Goal: Find specific page/section: Find specific page/section

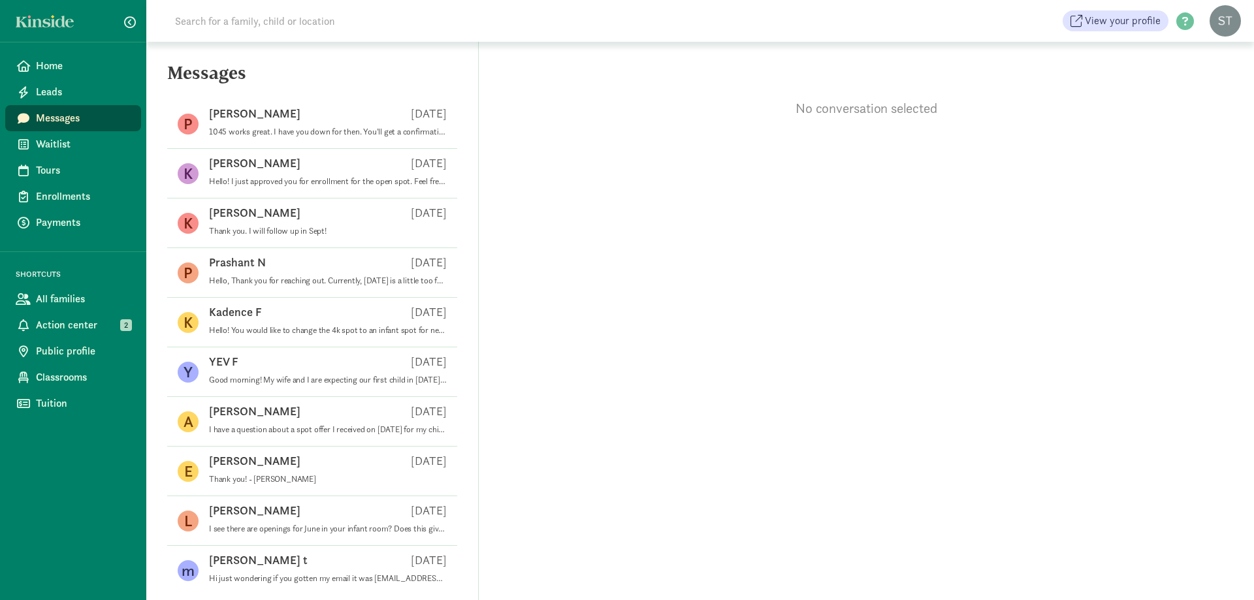
click at [392, 22] on input at bounding box center [350, 21] width 366 height 26
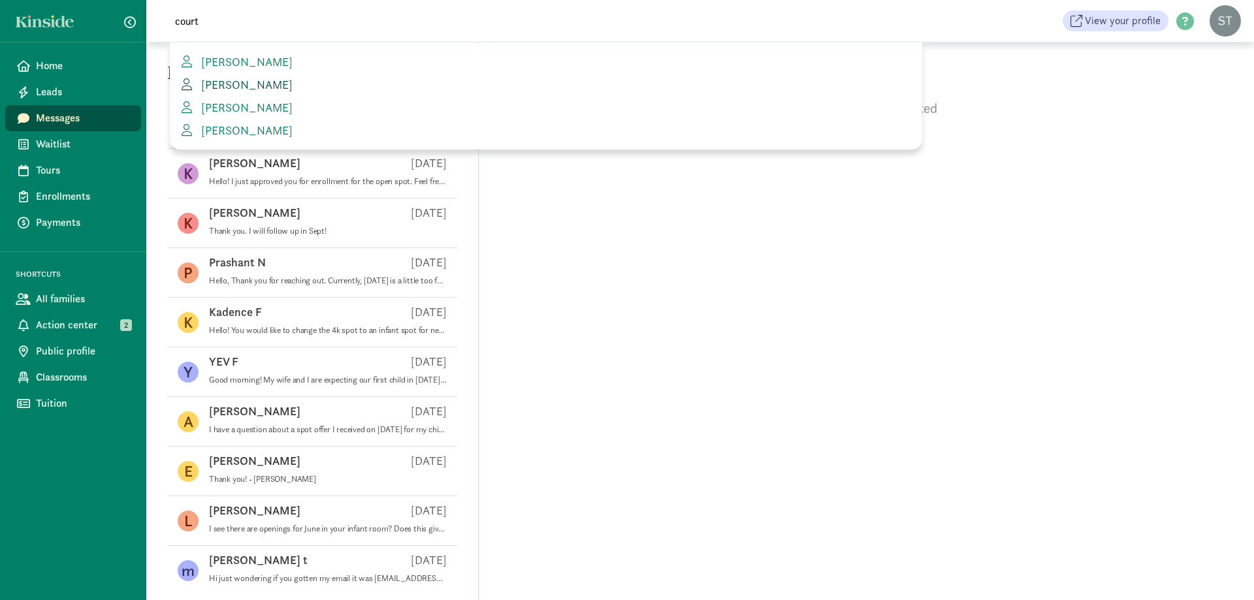
type input "court"
click at [224, 92] on link "[PERSON_NAME]" at bounding box center [545, 85] width 731 height 18
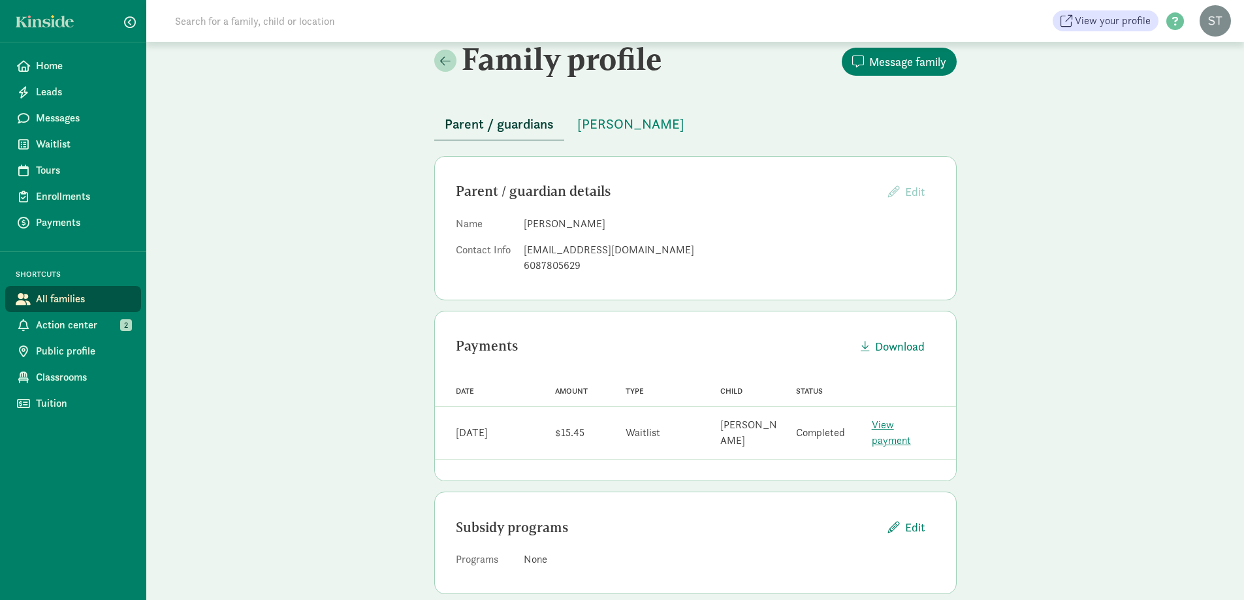
scroll to position [22, 0]
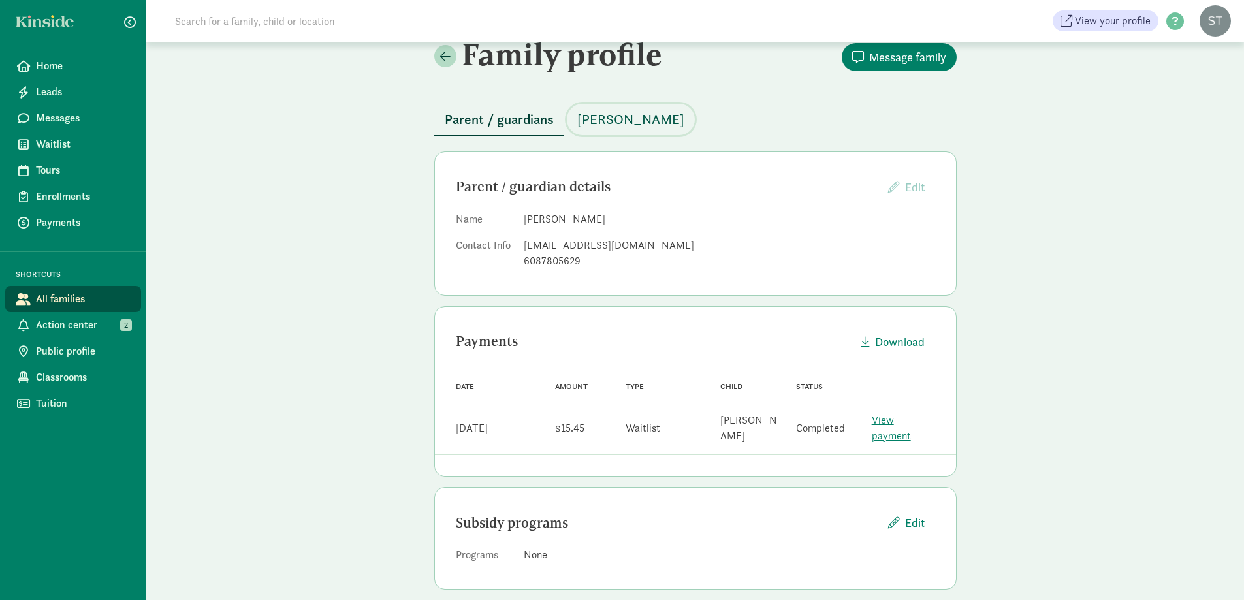
click at [607, 125] on span "Ezra Riness" at bounding box center [630, 119] width 107 height 21
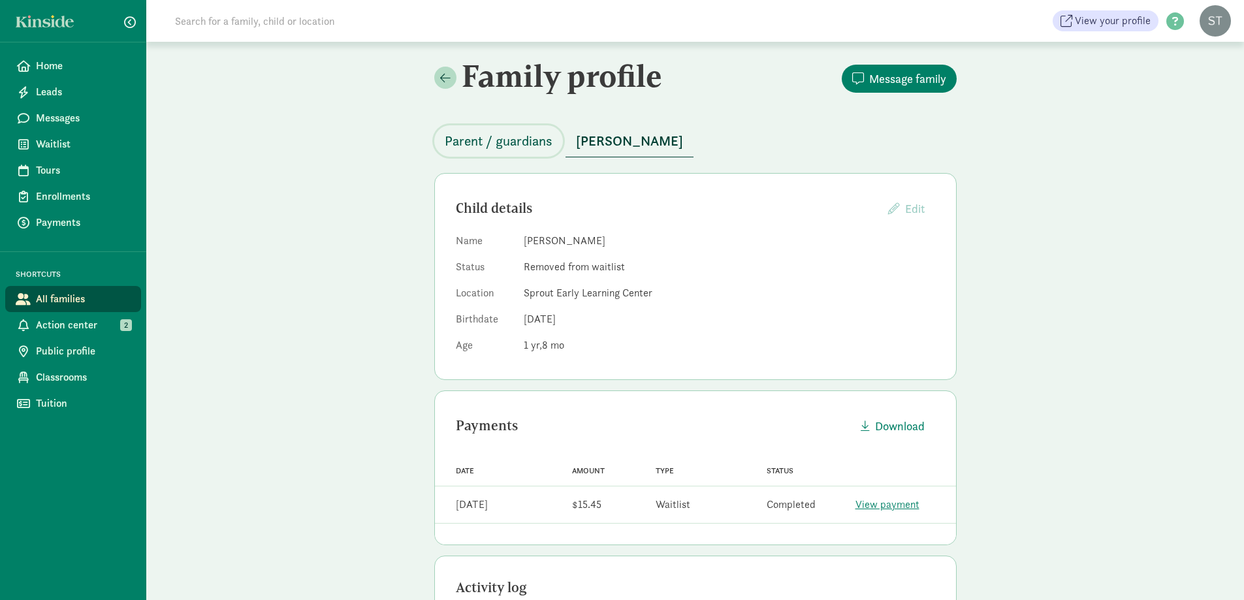
click at [516, 135] on span "Parent / guardians" at bounding box center [499, 141] width 108 height 21
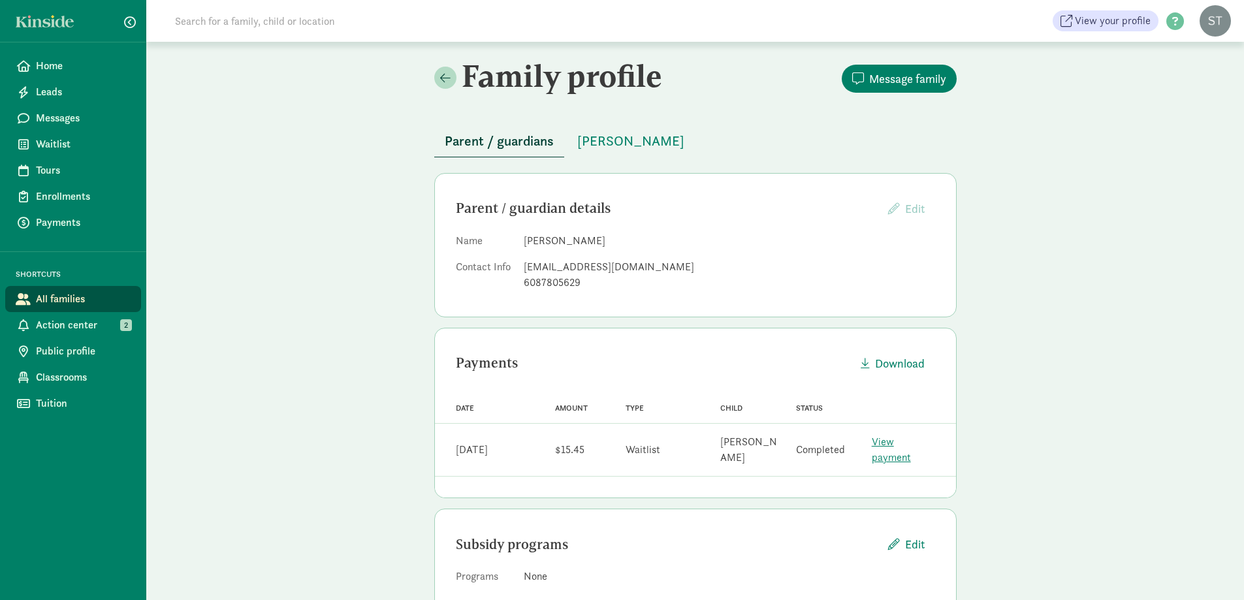
click at [311, 25] on input at bounding box center [350, 21] width 366 height 26
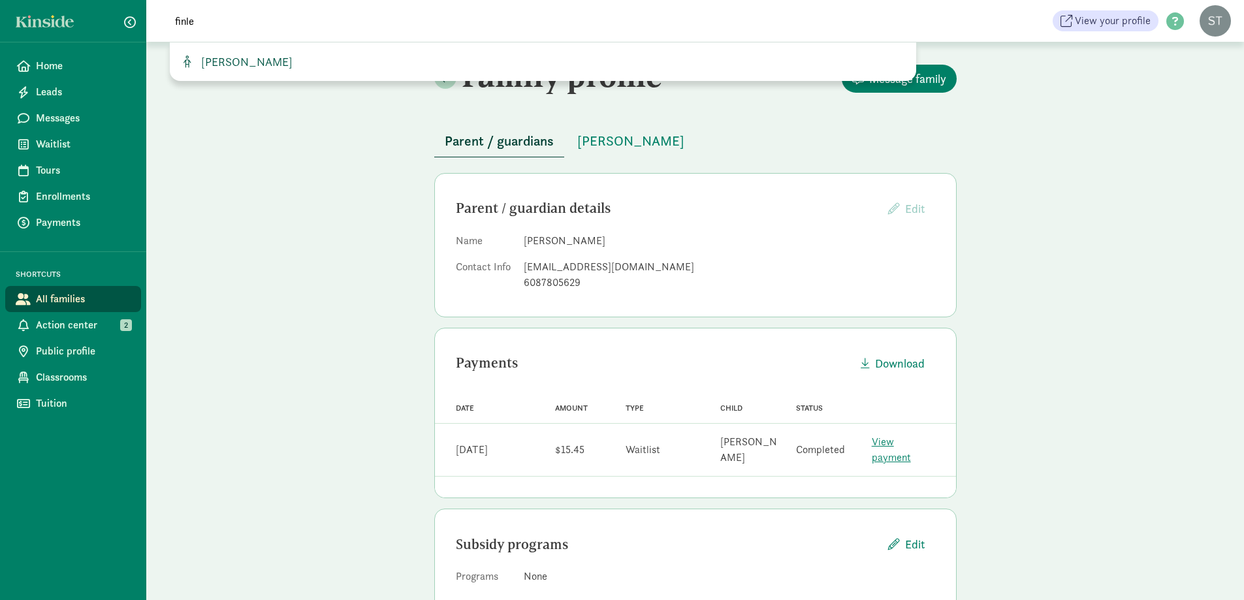
type input "finle"
click at [285, 57] on span "[PERSON_NAME]" at bounding box center [244, 61] width 97 height 15
